Goal: Task Accomplishment & Management: Use online tool/utility

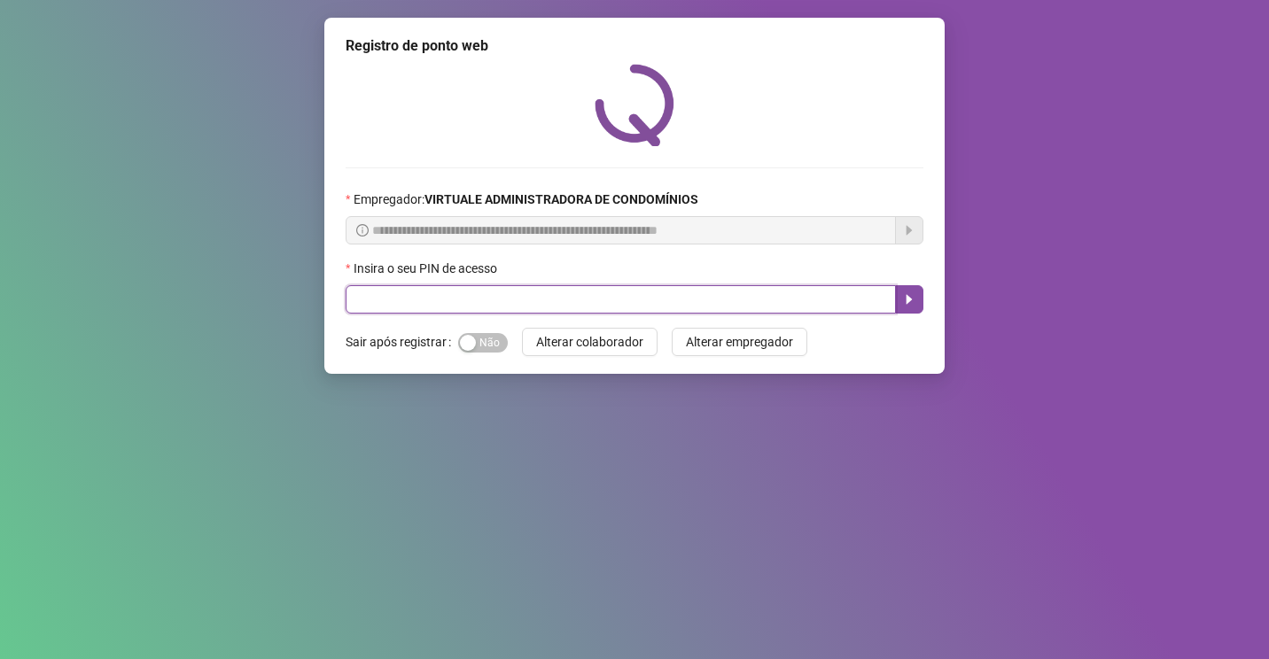
click at [623, 286] on input "text" at bounding box center [621, 299] width 550 height 28
type input "*****"
click at [904, 293] on icon "caret-right" at bounding box center [909, 299] width 14 height 14
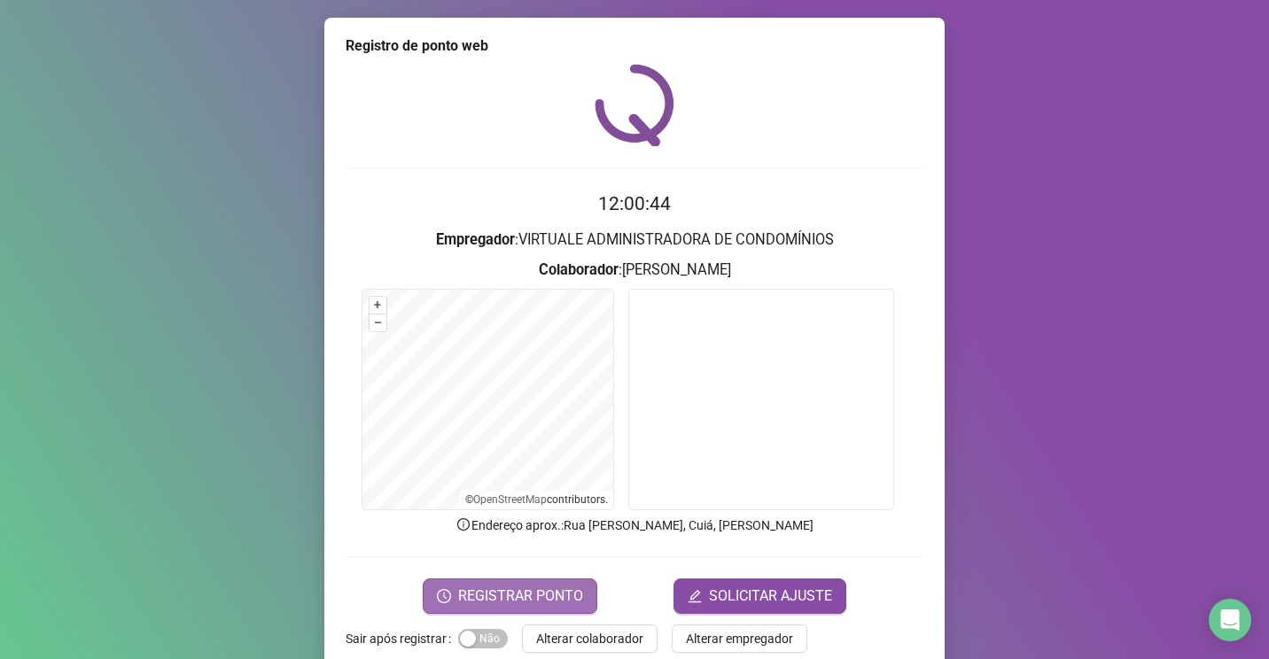
click at [500, 588] on span "REGISTRAR PONTO" at bounding box center [520, 596] width 125 height 21
